Goal: Information Seeking & Learning: Learn about a topic

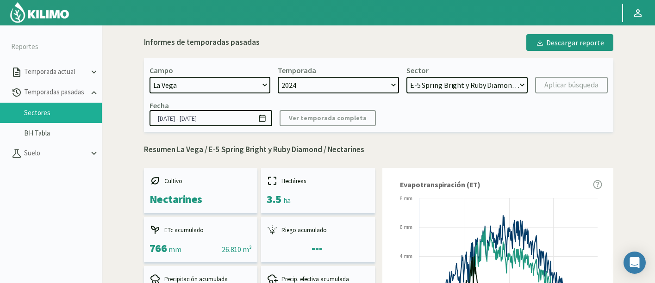
select select "1222: Object"
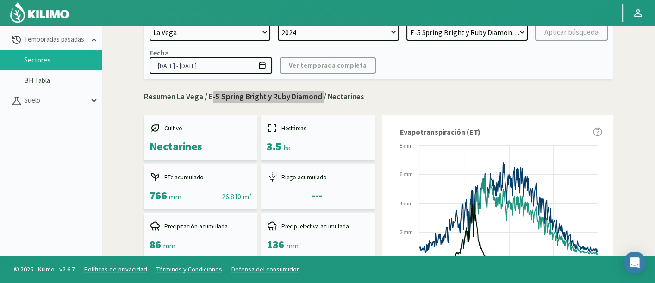
scroll to position [13, 0]
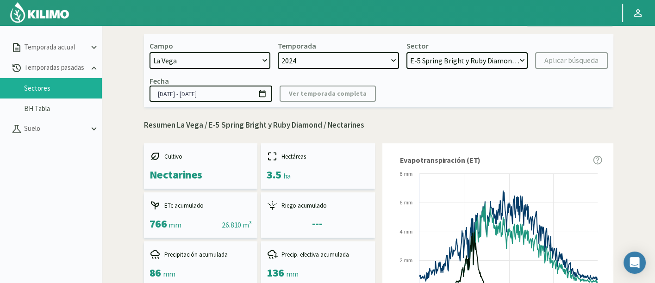
scroll to position [0, 0]
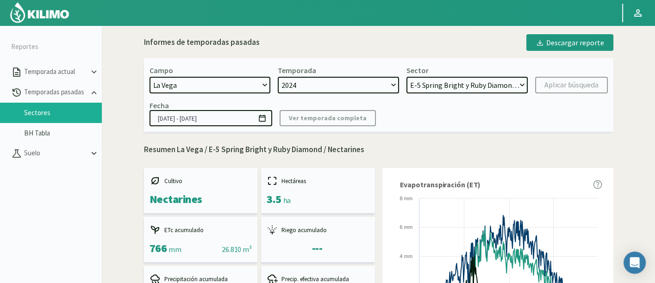
click at [501, 85] on select "H-2 Magique - Nectarines E-4 Ciruelos [DATE] y [DATE] - Ciruela S-2 Flavor - Ci…" at bounding box center [467, 85] width 121 height 17
select select "6: Object"
click at [407, 77] on select "H-2 Magique - Nectarines E-4 Ciruelos [DATE] y [DATE] - Ciruela S-2 Flavor - Ci…" at bounding box center [467, 85] width 121 height 17
click at [575, 86] on div "Aplicar búsqueda" at bounding box center [572, 85] width 54 height 11
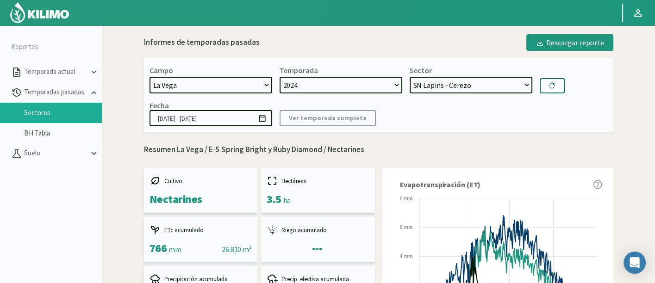
type input "[DATE] - [DATE]"
select select "21: Object"
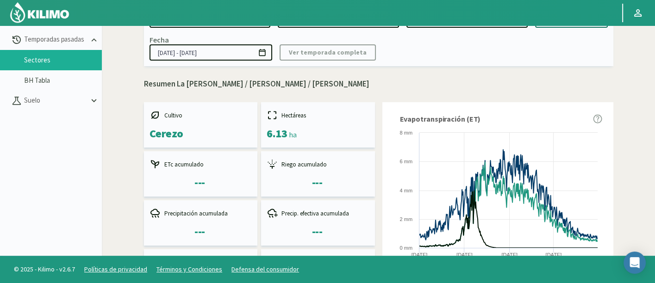
scroll to position [4, 0]
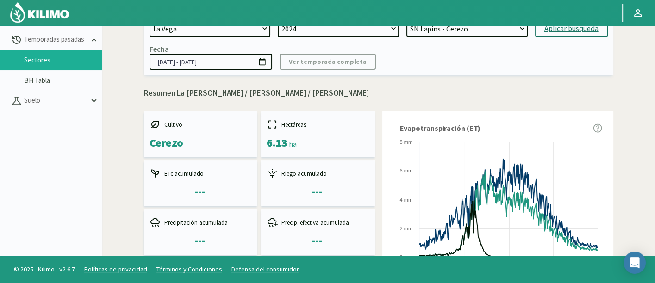
click at [241, 57] on input "[DATE] - [DATE]" at bounding box center [211, 62] width 123 height 16
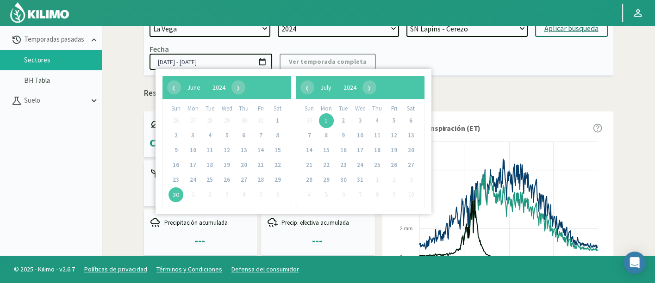
type input "[DATE] - [DATE]"
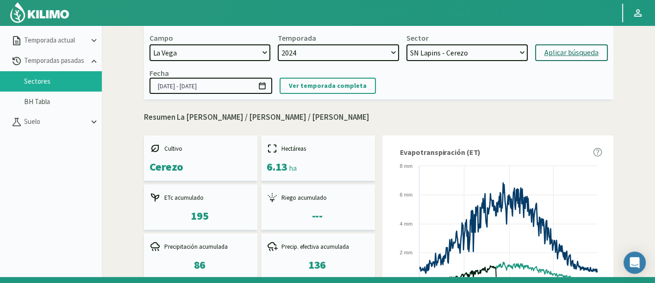
scroll to position [0, 0]
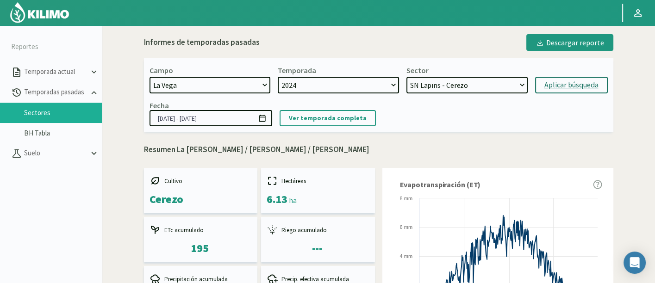
click at [487, 80] on select "H-2 Magique - Nectarines E-4 Ciruelos [DATE] y [DATE] - Ciruela S-2 Flavor - Ci…" at bounding box center [467, 85] width 121 height 17
select select "15: Object"
click at [407, 77] on select "H-2 Magique - Nectarines E-4 Ciruelos [DATE] y [DATE] - Ciruela S-2 Flavor - Ci…" at bounding box center [467, 85] width 121 height 17
click at [558, 83] on div "Aplicar búsqueda" at bounding box center [572, 85] width 54 height 11
type input "[DATE] - [DATE]"
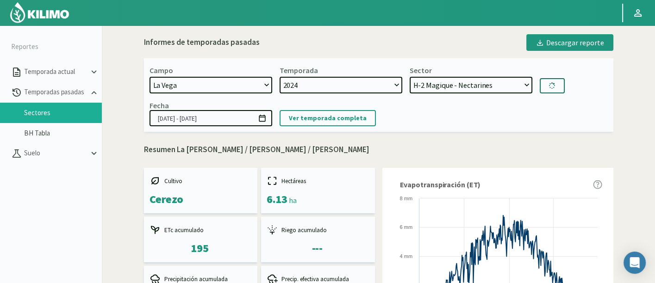
select select "30: Object"
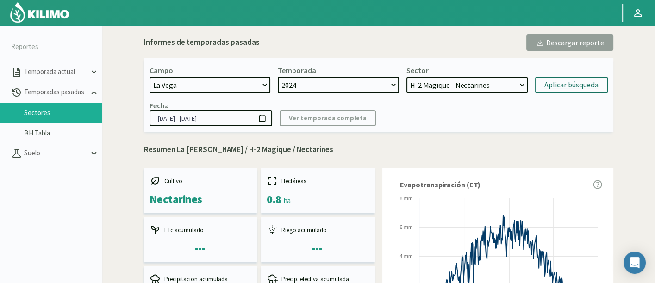
click at [238, 117] on input "[DATE] - [DATE]" at bounding box center [211, 118] width 123 height 16
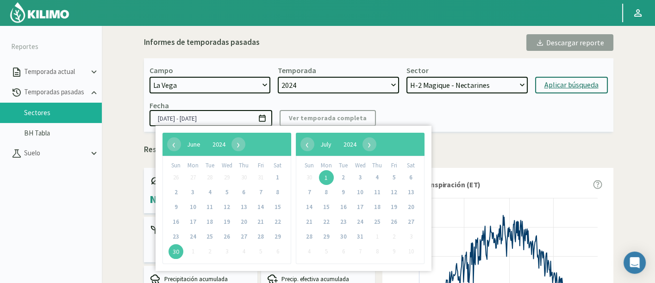
type input "[DATE] - [DATE]"
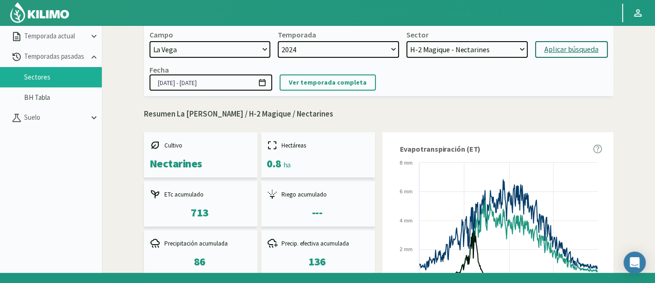
scroll to position [53, 0]
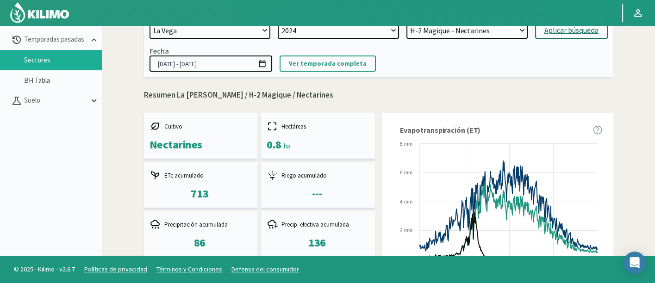
scroll to position [0, 0]
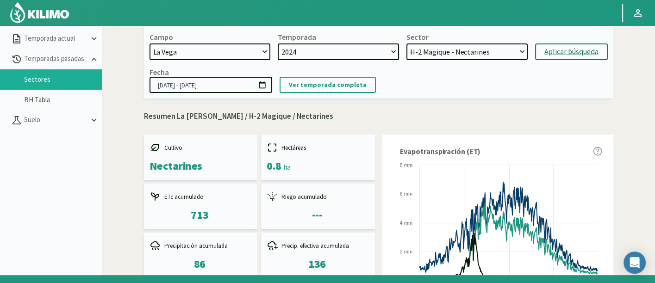
scroll to position [12, 0]
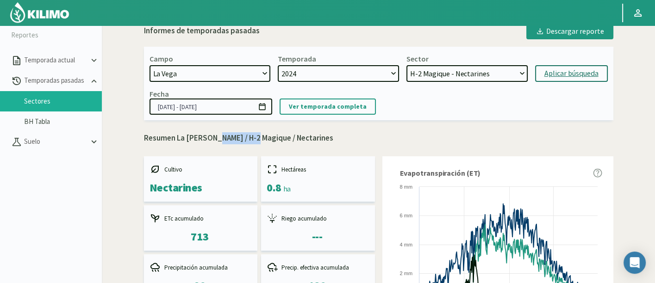
drag, startPoint x: 207, startPoint y: 139, endPoint x: 250, endPoint y: 141, distance: 42.6
click at [250, 141] on p "Resumen La Vega / H-2 Magique / Nectarines" at bounding box center [379, 138] width 470 height 12
copy p "H-2 Magique"
click at [438, 66] on select "H-2 Magique - Nectarines E-4 Ciruelos [DATE] y [DATE] - Ciruela S-2 Flavor - Ci…" at bounding box center [467, 73] width 121 height 17
select select "44: Object"
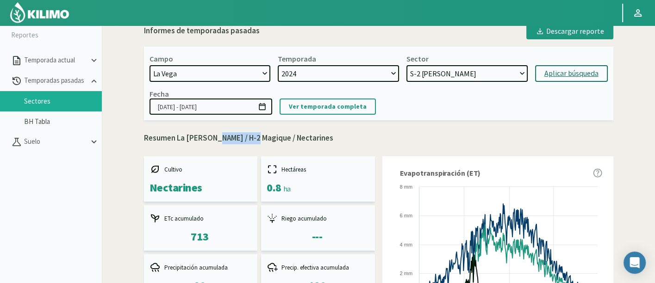
click at [407, 65] on select "H-2 Magique - Nectarines E-4 Ciruelos [DATE] y [DATE] - Ciruela S-2 Flavor - Ci…" at bounding box center [467, 73] width 121 height 17
click at [566, 77] on div "Aplicar búsqueda" at bounding box center [572, 73] width 54 height 11
type input "[DATE] - [DATE]"
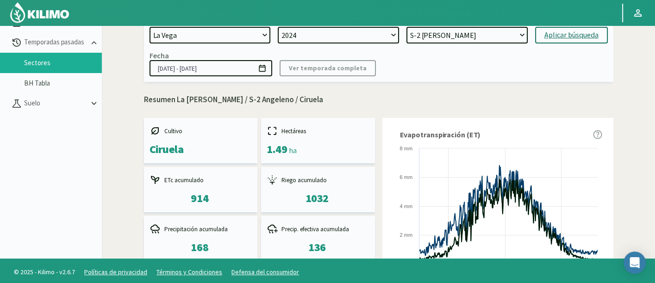
scroll to position [53, 0]
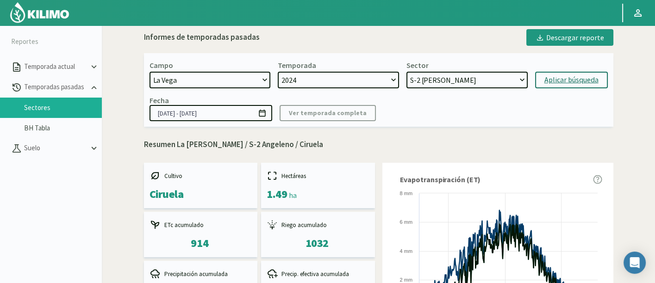
scroll to position [0, 0]
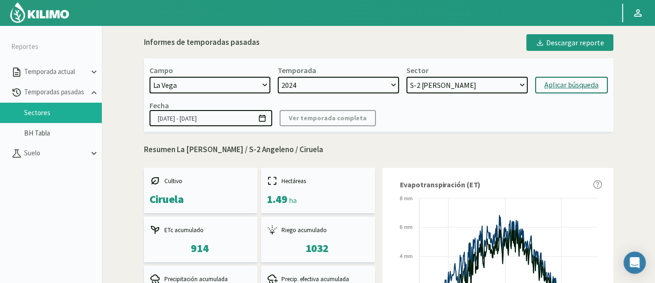
click at [458, 88] on select "H-2 Magique - Nectarines E-4 Ciruelos [DATE] y [DATE] - Ciruela S-2 Flavor - Ci…" at bounding box center [467, 85] width 121 height 17
click at [447, 84] on select "H-2 Magique - Nectarines E-4 Ciruelos [DATE] y [DATE] - Ciruela S-2 Flavor - Ci…" at bounding box center [467, 85] width 121 height 17
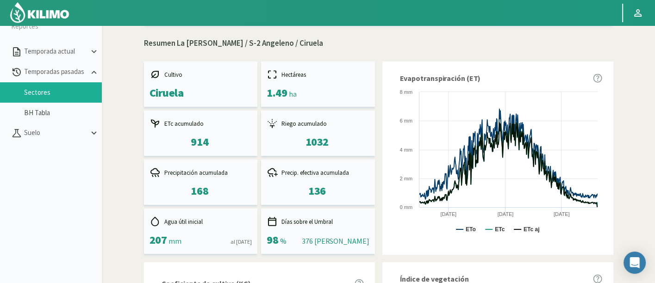
scroll to position [75, 0]
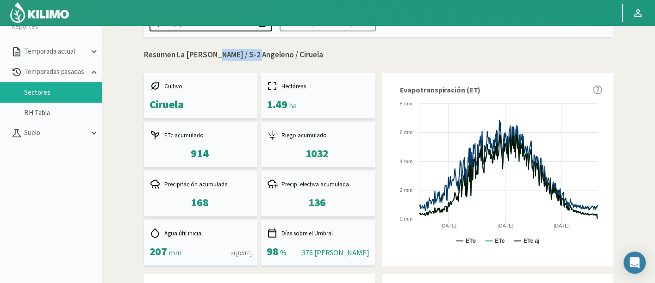
drag, startPoint x: 210, startPoint y: 54, endPoint x: 252, endPoint y: 54, distance: 42.2
click at [252, 54] on p "Resumen La Vega / S-2 Angeleno / Ciruela" at bounding box center [379, 55] width 470 height 12
copy p "S-2 Angeleno"
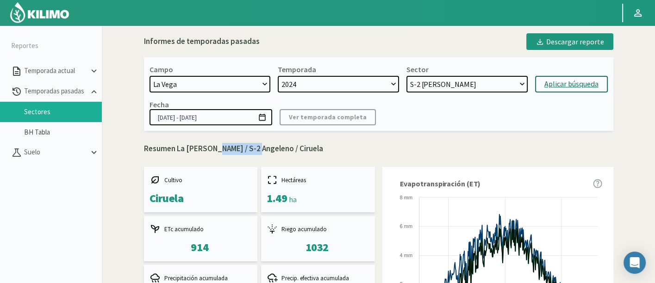
scroll to position [0, 0]
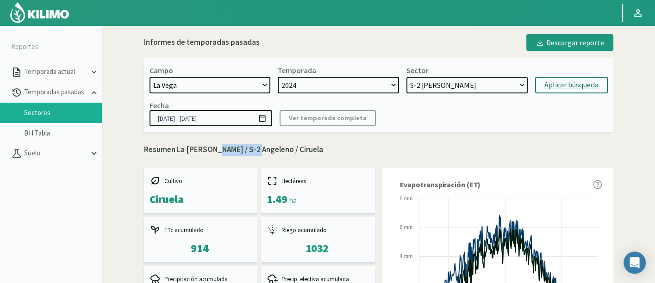
click at [450, 85] on select "H-2 Magique - Nectarines E-4 Ciruelos [DATE] y [DATE] - Ciruela S-2 Flavor - Ci…" at bounding box center [467, 85] width 121 height 17
click at [407, 77] on select "H-2 Magique - Nectarines E-4 Ciruelos [DATE] y [DATE] - Ciruela S-2 Flavor - Ci…" at bounding box center [467, 85] width 121 height 17
click at [562, 88] on div "Aplicar búsqueda" at bounding box center [572, 85] width 54 height 11
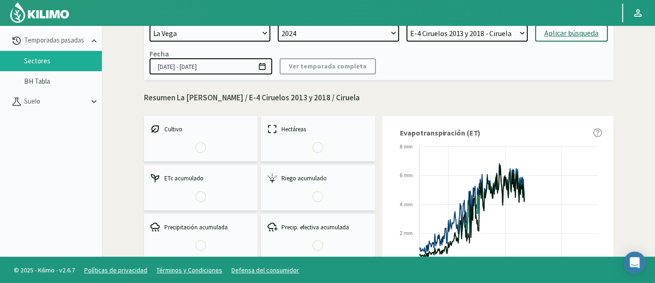
scroll to position [53, 0]
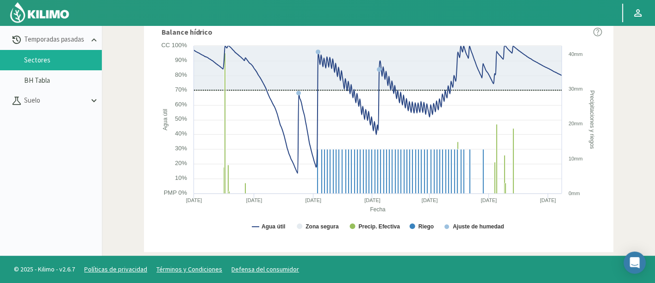
scroll to position [569, 0]
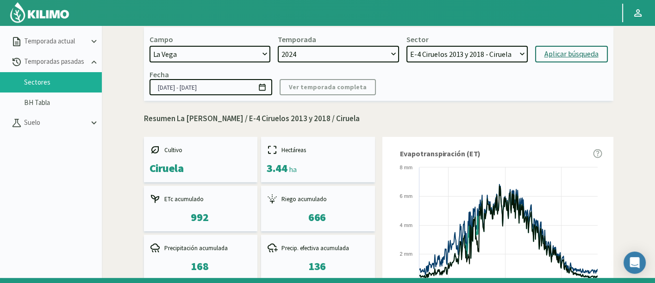
scroll to position [0, 0]
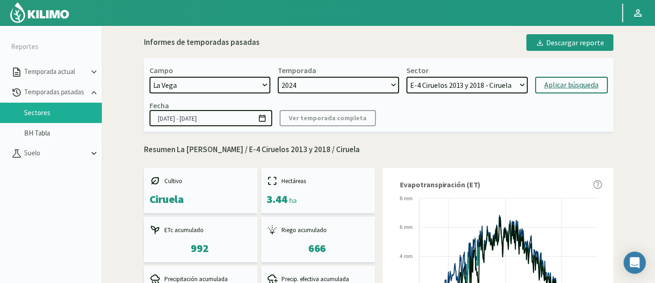
click at [460, 82] on select "H-2 Magique - Nectarines E-4 Ciruelos [DATE] y [DATE] - Ciruela S-2 Flavor - Ci…" at bounding box center [467, 85] width 121 height 17
click at [407, 77] on select "H-2 Magique - Nectarines E-4 Ciruelos [DATE] y [DATE] - Ciruela S-2 Flavor - Ci…" at bounding box center [467, 85] width 121 height 17
click at [552, 91] on button "Aplicar búsqueda" at bounding box center [571, 85] width 73 height 17
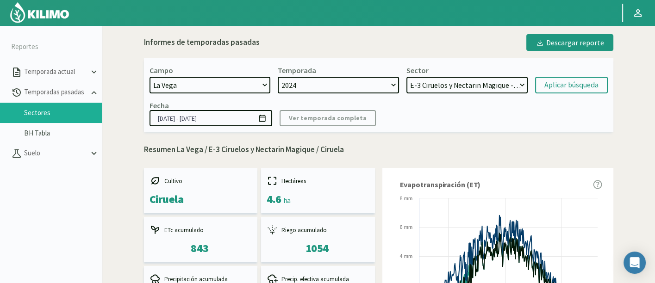
click at [491, 80] on select "H-2 Magique - Nectarines E-4 Ciruelos [DATE] y [DATE] - Ciruela S-2 Flavor - Ci…" at bounding box center [467, 85] width 121 height 17
click at [407, 77] on select "H-2 Magique - Nectarines E-4 Ciruelos [DATE] y [DATE] - Ciruela S-2 Flavor - Ci…" at bounding box center [467, 85] width 121 height 17
click at [462, 79] on select "H-2 Magique - Nectarines E-4 Ciruelos [DATE] y [DATE] - Ciruela S-2 Flavor - Ci…" at bounding box center [467, 85] width 121 height 17
click at [407, 77] on select "H-2 Magique - Nectarines E-4 Ciruelos [DATE] y [DATE] - Ciruela S-2 Flavor - Ci…" at bounding box center [467, 85] width 121 height 17
click at [556, 89] on div "Aplicar búsqueda" at bounding box center [572, 85] width 54 height 11
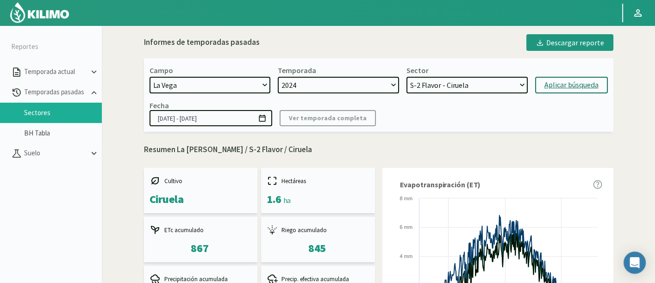
click at [507, 85] on select "H-2 Magique - Nectarines E-4 Ciruelos [DATE] y [DATE] - Ciruela S-2 Flavor - Ci…" at bounding box center [467, 85] width 121 height 17
click at [407, 77] on select "H-2 Magique - Nectarines E-4 Ciruelos [DATE] y [DATE] - Ciruela S-2 Flavor - Ci…" at bounding box center [467, 85] width 121 height 17
click at [587, 89] on div "Aplicar búsqueda" at bounding box center [572, 85] width 54 height 11
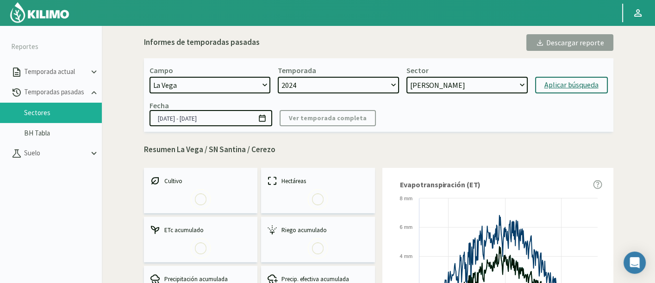
click at [651, 121] on div "Para visualizar esta sección de Temporadas pasadas deberás hacerlo desde una pc…" at bounding box center [378, 166] width 553 height 283
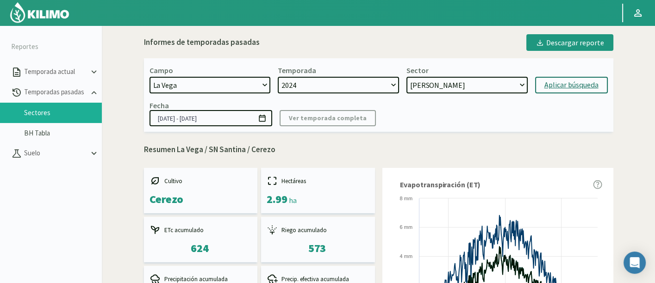
click at [472, 80] on select "H-2 Magique - Nectarines E-4 Ciruelos [DATE] y [DATE] - Ciruela S-2 Flavor - Ci…" at bounding box center [467, 85] width 121 height 17
click at [407, 77] on select "H-2 Magique - Nectarines E-4 Ciruelos [DATE] y [DATE] - Ciruela S-2 Flavor - Ci…" at bounding box center [467, 85] width 121 height 17
click at [551, 88] on div "Aplicar búsqueda" at bounding box center [572, 85] width 54 height 11
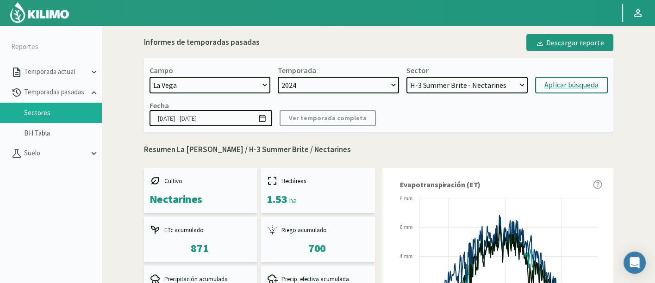
click at [501, 85] on select "H-2 Magique - Nectarines E-4 Ciruelos [DATE] y [DATE] - Ciruela S-2 Flavor - Ci…" at bounding box center [467, 85] width 121 height 17
drag, startPoint x: 567, startPoint y: 187, endPoint x: 567, endPoint y: 207, distance: 19.9
click at [567, 207] on div "Evapotranspiración (ET) Created with Highcharts 9.2.2 ETo ETc ETc aj 01/01/25 0…" at bounding box center [498, 265] width 231 height 194
click at [492, 81] on select "H-2 Magique - Nectarines E-4 Ciruelos [DATE] y [DATE] - Ciruela S-2 Flavor - Ci…" at bounding box center [467, 85] width 121 height 17
click at [407, 77] on select "H-2 Magique - Nectarines E-4 Ciruelos [DATE] y [DATE] - Ciruela S-2 Flavor - Ci…" at bounding box center [467, 85] width 121 height 17
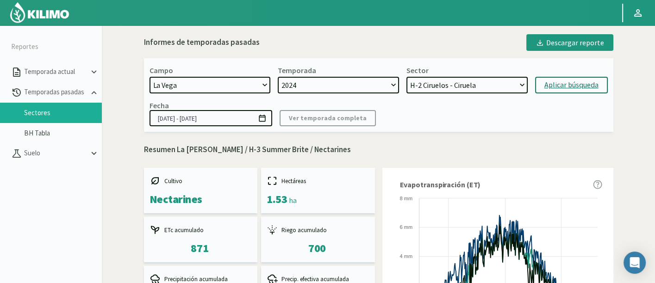
click at [549, 86] on div "Aplicar búsqueda" at bounding box center [572, 85] width 54 height 11
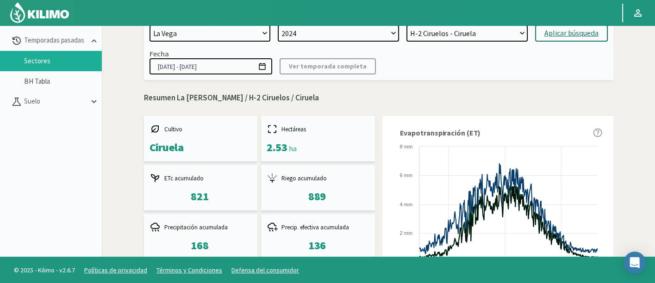
scroll to position [53, 0]
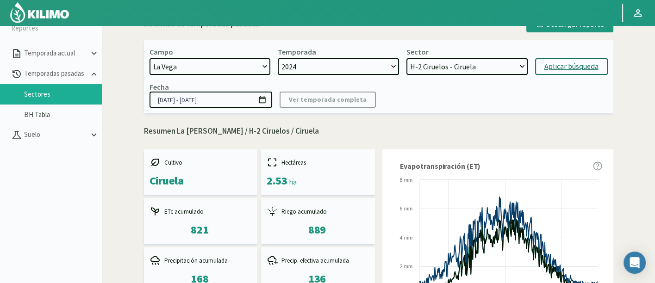
scroll to position [0, 0]
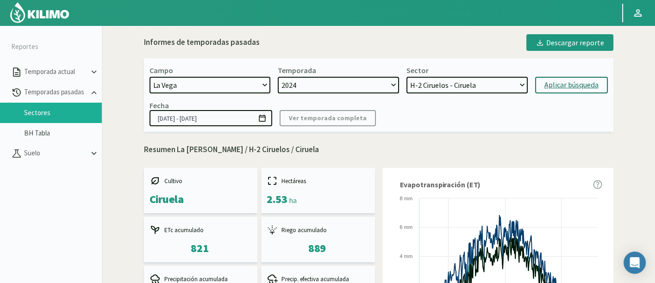
click at [438, 91] on select "H-2 Magique - Nectarines E-4 Ciruelos [DATE] y [DATE] - Ciruela S-2 Flavor - Ci…" at bounding box center [467, 85] width 121 height 17
click at [407, 77] on select "H-2 Magique - Nectarines E-4 Ciruelos [DATE] y [DATE] - Ciruela S-2 Flavor - Ci…" at bounding box center [467, 85] width 121 height 17
click at [565, 88] on div "Aplicar búsqueda" at bounding box center [572, 85] width 54 height 11
click at [477, 93] on div "Campo 21 de Septiembre 8 Fuegos Acograpes - Ag. Carlos Muñoz Herrera Acograpes …" at bounding box center [379, 95] width 470 height 74
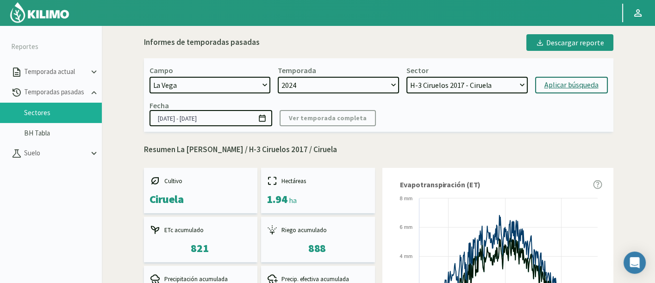
click at [483, 85] on select "H-2 Magique - Nectarines E-4 Ciruelos [DATE] y [DATE] - Ciruela S-2 Flavor - Ci…" at bounding box center [467, 85] width 121 height 17
click at [407, 77] on select "H-2 Magique - Nectarines E-4 Ciruelos [DATE] y [DATE] - Ciruela S-2 Flavor - Ci…" at bounding box center [467, 85] width 121 height 17
click at [550, 83] on div "Aplicar búsqueda" at bounding box center [572, 85] width 54 height 11
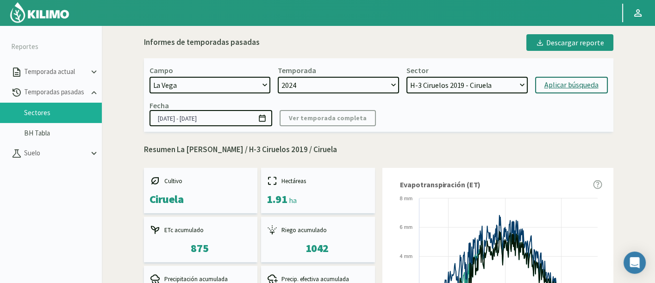
click at [515, 89] on select "H-2 Magique - Nectarines E-4 Ciruelos [DATE] y [DATE] - Ciruela S-2 Flavor - Ci…" at bounding box center [467, 85] width 121 height 17
click at [407, 77] on select "H-2 Magique - Nectarines E-4 Ciruelos [DATE] y [DATE] - Ciruela S-2 Flavor - Ci…" at bounding box center [467, 85] width 121 height 17
click at [566, 88] on div "Aplicar búsqueda" at bounding box center [572, 85] width 54 height 11
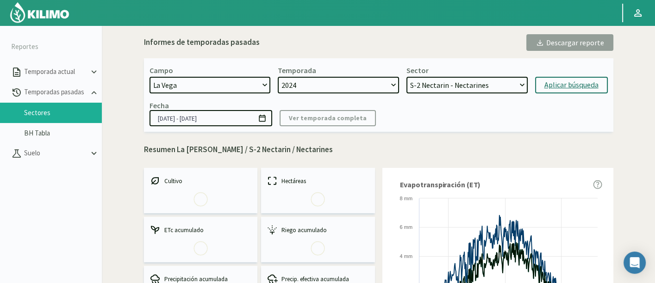
click at [583, 154] on p "Resumen La Vega / S-2 Nectarin / Nectarines" at bounding box center [379, 150] width 470 height 12
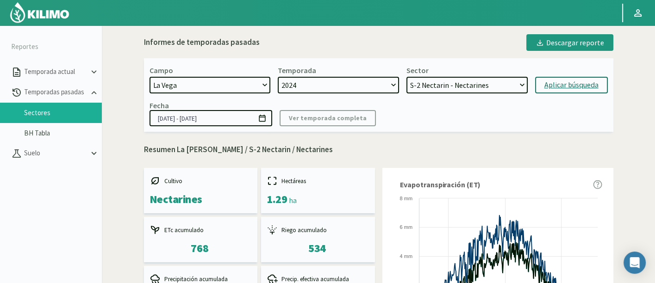
click at [442, 84] on select "H-2 Magique - Nectarines E-4 Ciruelos [DATE] y [DATE] - Ciruela S-2 Flavor - Ci…" at bounding box center [467, 85] width 121 height 17
click at [407, 77] on select "H-2 Magique - Nectarines E-4 Ciruelos [DATE] y [DATE] - Ciruela S-2 Flavor - Ci…" at bounding box center [467, 85] width 121 height 17
click at [564, 88] on div "Aplicar búsqueda" at bounding box center [572, 85] width 54 height 11
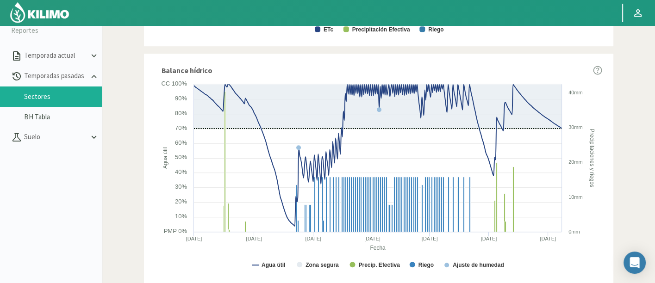
scroll to position [589, 0]
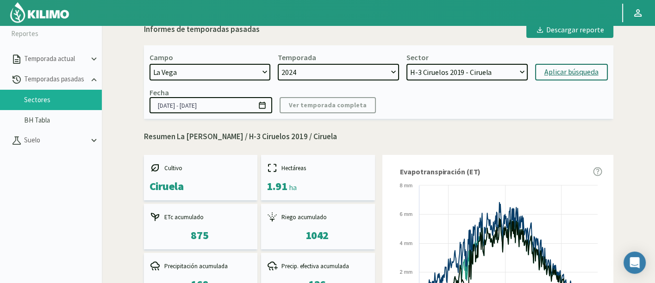
scroll to position [0, 0]
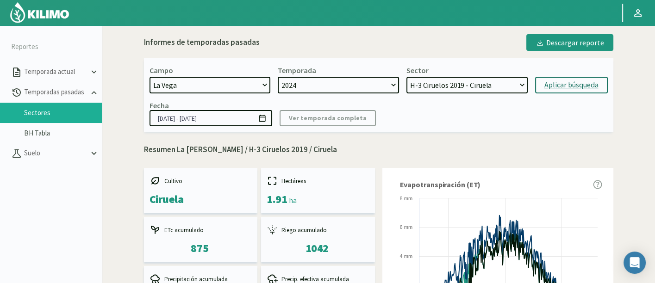
click at [464, 92] on select "H-2 Magique - Nectarines E-4 Ciruelos [DATE] y [DATE] - Ciruela S-2 Flavor - Ci…" at bounding box center [467, 85] width 121 height 17
click at [407, 77] on select "H-2 Magique - Nectarines E-4 Ciruelos [DATE] y [DATE] - Ciruela S-2 Flavor - Ci…" at bounding box center [467, 85] width 121 height 17
click at [584, 84] on div "Aplicar búsqueda" at bounding box center [572, 85] width 54 height 11
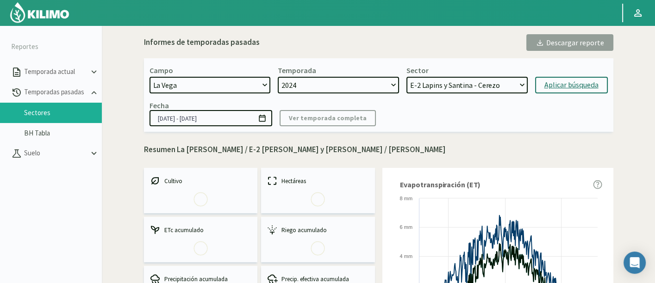
click at [606, 149] on p "Resumen La Vega / E-2 Lapins y Santina / Cerezo" at bounding box center [379, 150] width 470 height 12
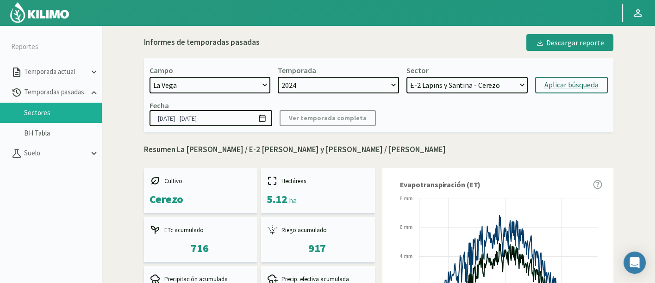
click at [517, 83] on select "H-2 Magique - Nectarines E-4 Ciruelos [DATE] y [DATE] - Ciruela S-2 Flavor - Ci…" at bounding box center [467, 85] width 121 height 17
click at [407, 77] on select "H-2 Magique - Nectarines E-4 Ciruelos [DATE] y [DATE] - Ciruela S-2 Flavor - Ci…" at bounding box center [467, 85] width 121 height 17
click at [565, 87] on div "Aplicar búsqueda" at bounding box center [572, 85] width 54 height 11
select select "234: Object"
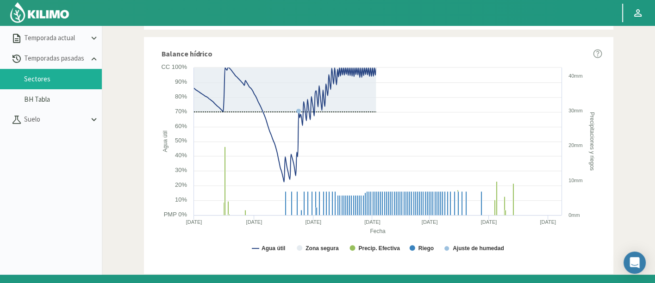
scroll to position [589, 0]
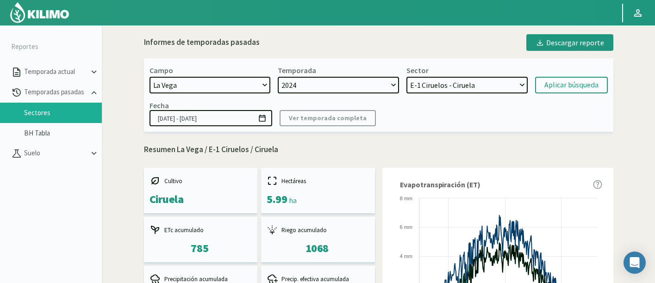
select select "1222: Object"
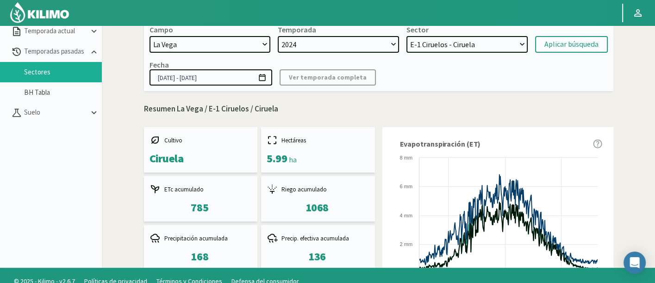
scroll to position [589, 0]
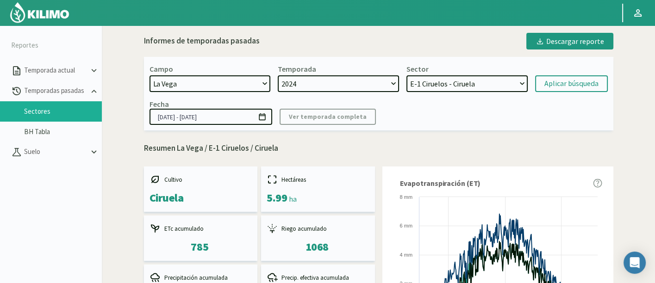
scroll to position [0, 0]
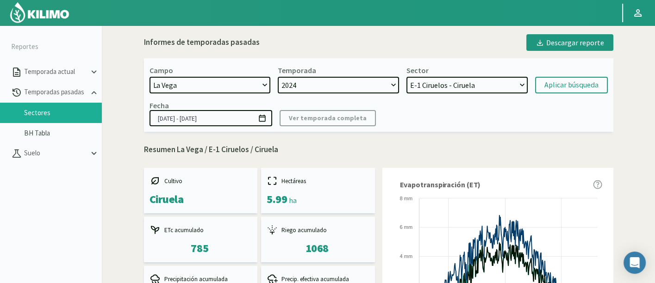
click at [495, 82] on select "H-2 Magique - Nectarines E-4 Ciruelos [DATE] y [DATE] - Ciruela S-2 Flavor - Ci…" at bounding box center [467, 85] width 121 height 17
select select "231: Object"
click at [407, 77] on select "H-2 Magique - Nectarines E-4 Ciruelos [DATE] y [DATE] - Ciruela S-2 Flavor - Ci…" at bounding box center [467, 85] width 121 height 17
click at [556, 87] on div "Aplicar búsqueda" at bounding box center [572, 85] width 54 height 11
type input "[DATE] - [DATE]"
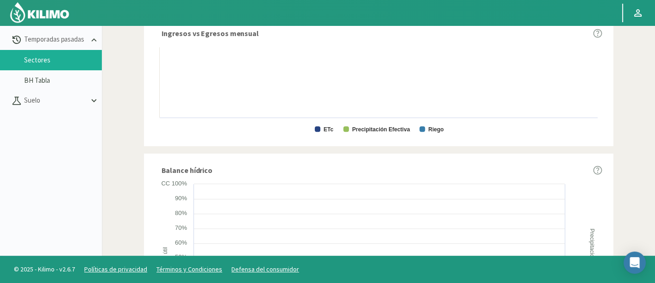
scroll to position [395, 0]
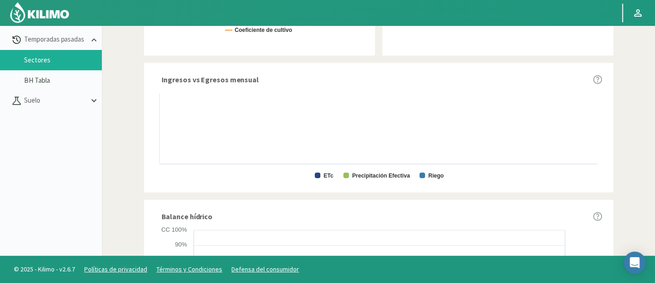
click at [635, 119] on div "Informes de temporadas pasadas Descargar reporte Campo: [GEOGRAPHIC_DATA] Secto…" at bounding box center [379, 9] width 544 height 855
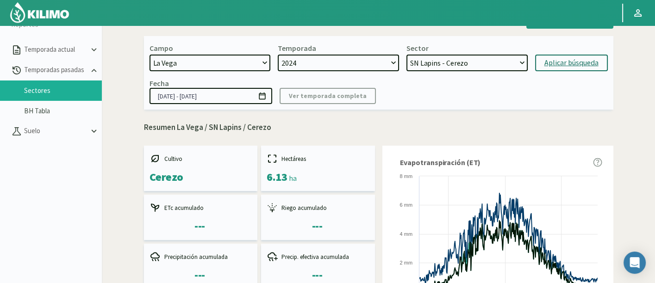
scroll to position [0, 0]
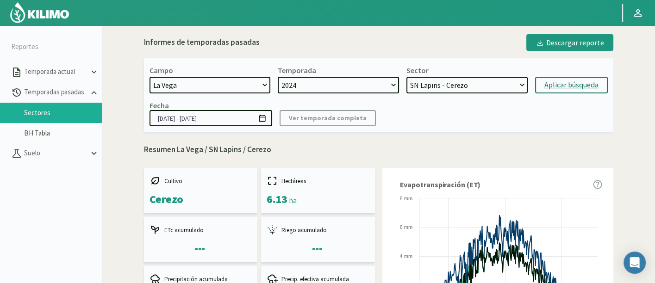
click at [508, 79] on select "H-2 Magique - Nectarines E-4 Ciruelos [DATE] y [DATE] - Ciruela S-2 Flavor - Ci…" at bounding box center [467, 85] width 121 height 17
select select "247: Object"
click at [407, 77] on select "H-2 Magique - Nectarines E-4 Ciruelos [DATE] y [DATE] - Ciruela S-2 Flavor - Ci…" at bounding box center [467, 85] width 121 height 17
click at [378, 125] on div "Fecha [DATE] - [DATE] Ver temporada completa" at bounding box center [379, 113] width 459 height 25
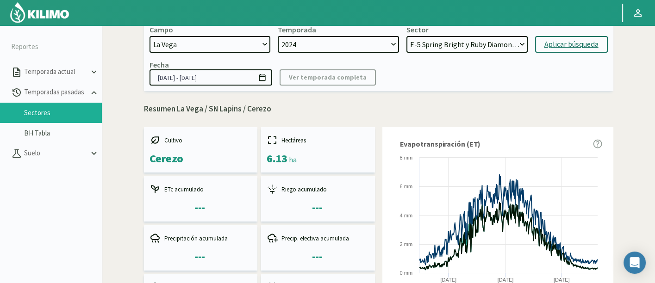
scroll to position [20, 0]
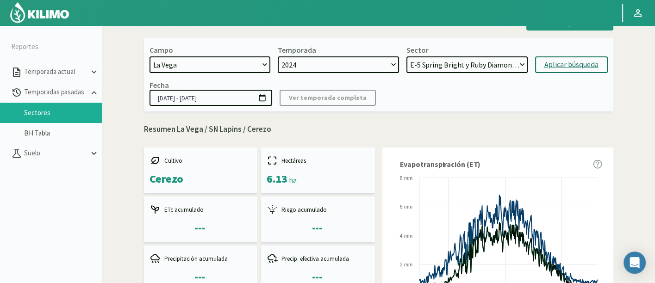
click at [482, 71] on select "H-2 Magique - Nectarines E-4 Ciruelos [DATE] y [DATE] - Ciruela S-2 Flavor - Ci…" at bounding box center [467, 65] width 121 height 17
click at [560, 63] on div "Aplicar búsqueda" at bounding box center [572, 64] width 54 height 11
type input "[DATE] - [DATE]"
select select "262: Object"
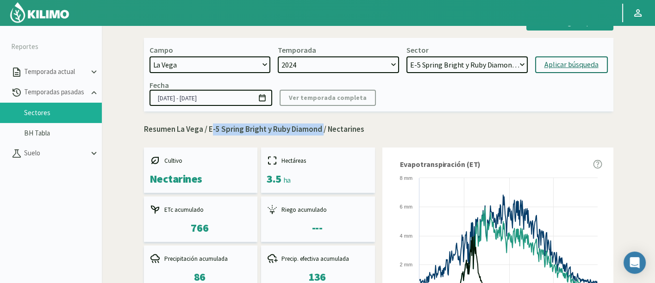
drag, startPoint x: 207, startPoint y: 132, endPoint x: 320, endPoint y: 127, distance: 112.7
click at [320, 127] on p "Resumen La Vega / E-5 Spring Bright y Ruby Diamond / Nectarines" at bounding box center [379, 130] width 470 height 12
copy p "E-5 Spring Bright y Ruby Diamond"
